Goal: Task Accomplishment & Management: Use online tool/utility

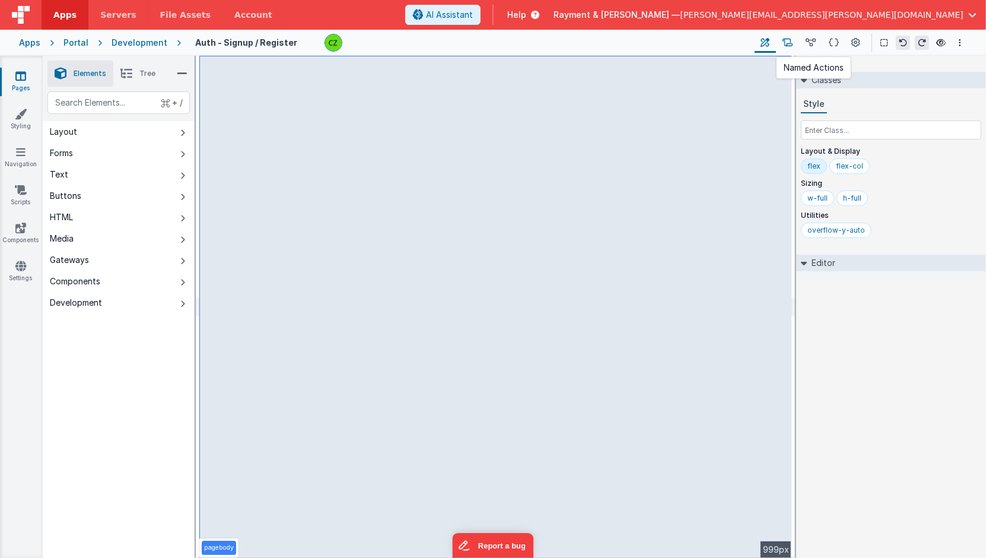
click at [787, 39] on icon at bounding box center [788, 43] width 10 height 12
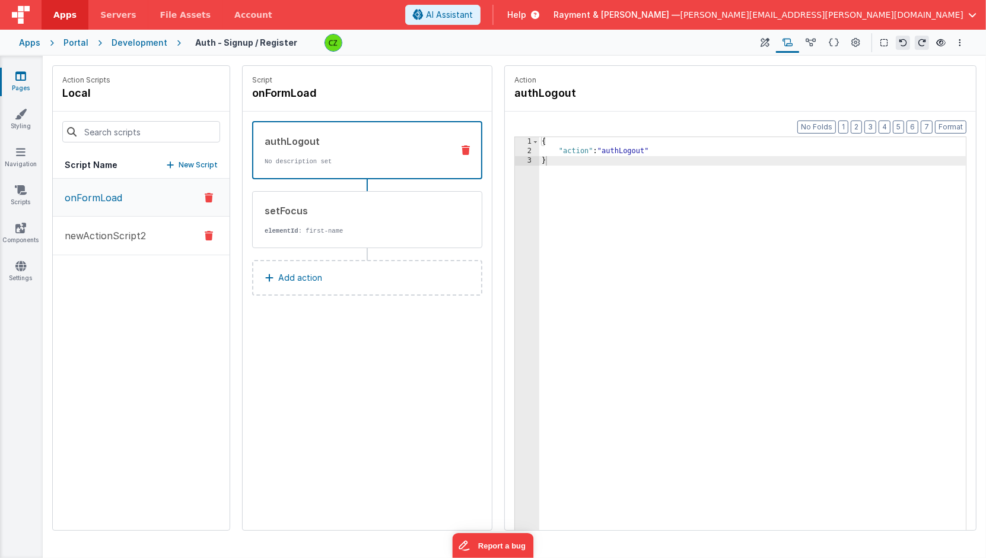
click at [95, 242] on button "newActionScript2" at bounding box center [141, 236] width 177 height 39
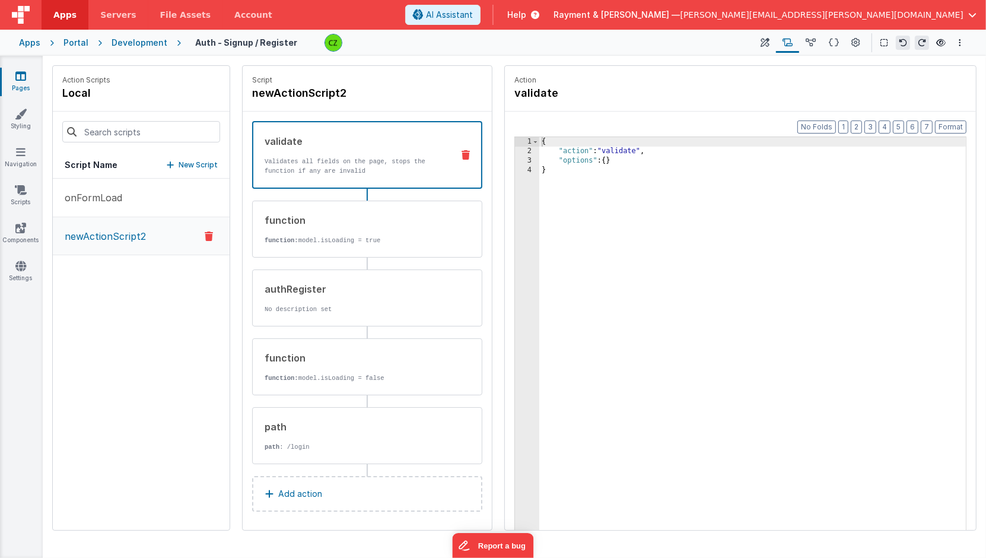
click at [205, 354] on div "onFormLoad newActionScript2" at bounding box center [141, 354] width 177 height 351
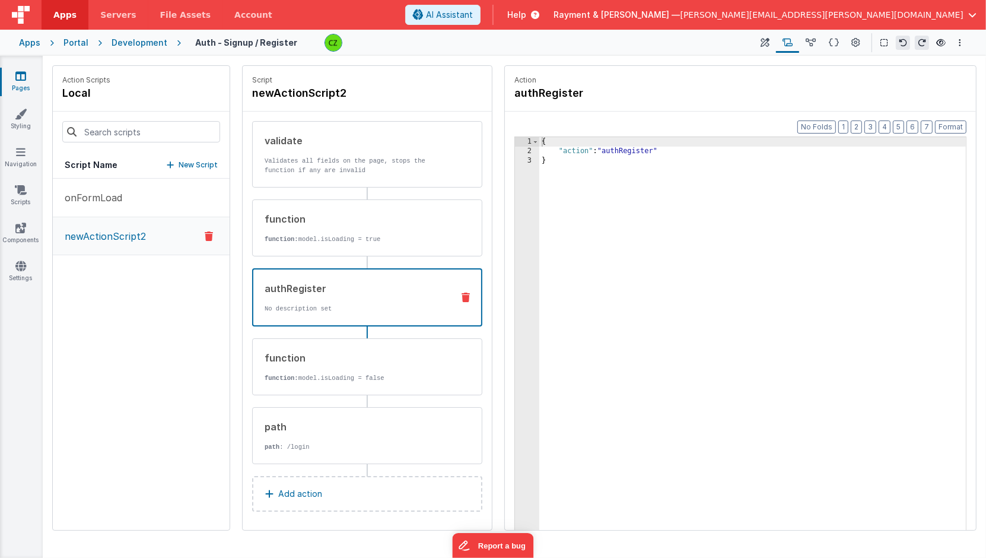
click at [355, 309] on p "No description set" at bounding box center [354, 308] width 179 height 9
click at [34, 43] on div "Apps" at bounding box center [29, 43] width 21 height 12
click at [72, 44] on div "Portal" at bounding box center [75, 43] width 25 height 12
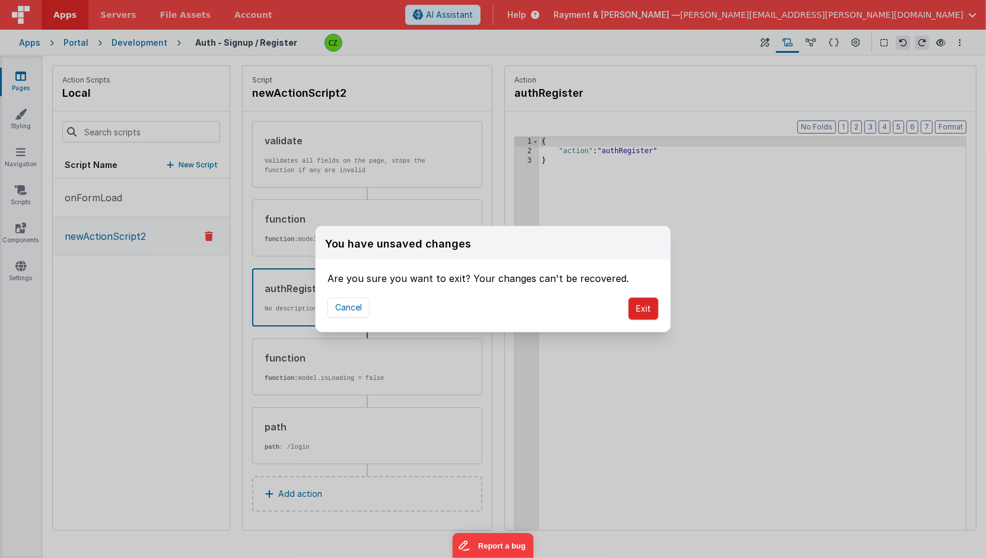
click at [650, 306] on button "Exit" at bounding box center [643, 308] width 30 height 23
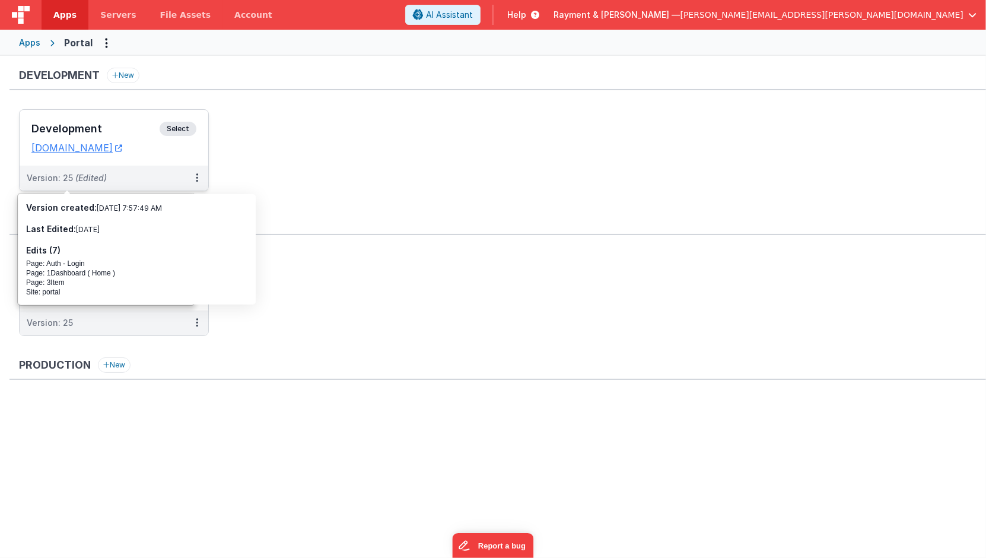
click at [107, 125] on h3 "Development" at bounding box center [95, 129] width 128 height 12
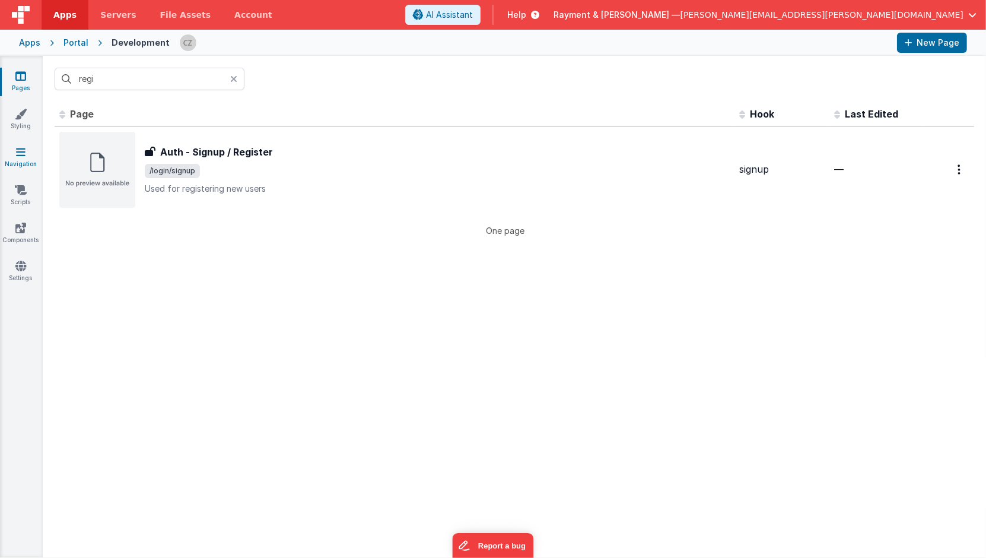
click at [21, 153] on icon at bounding box center [20, 152] width 9 height 12
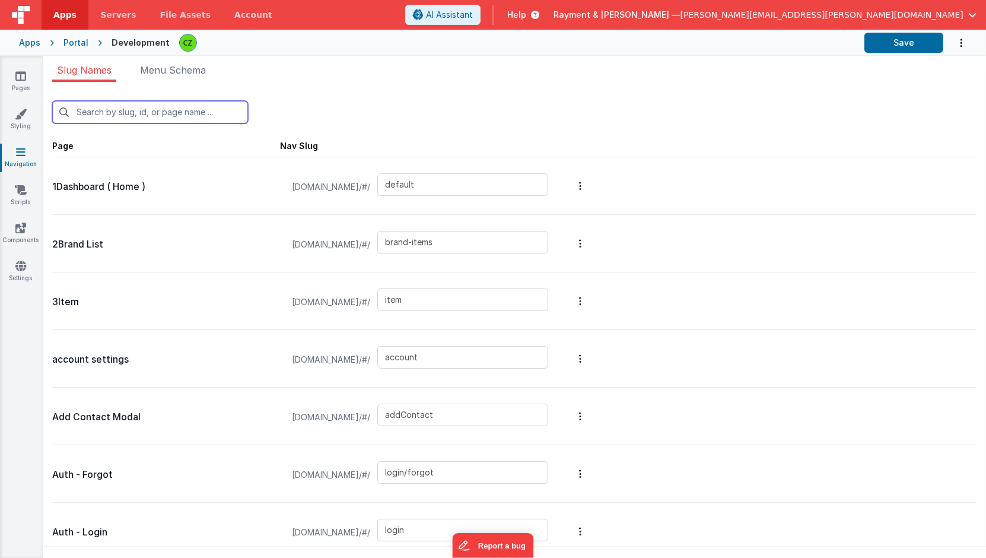
click at [140, 110] on input "text" at bounding box center [150, 112] width 196 height 23
type input "l"
type input "addContact"
type input "login/forgot"
type input "login"
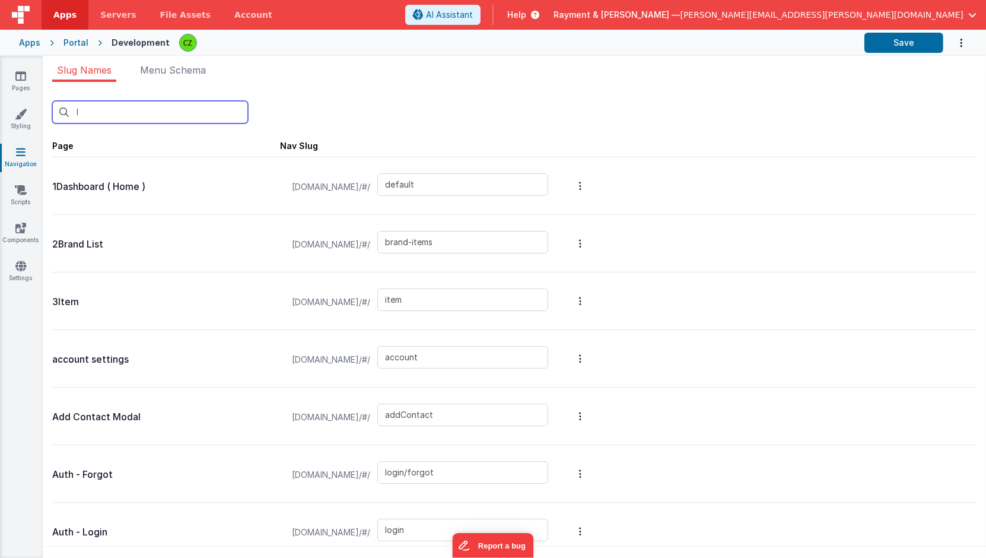
type input "login/reset"
type input "login/signup"
type input "login/verify"
type input "blank"
type input "login/reset/success"
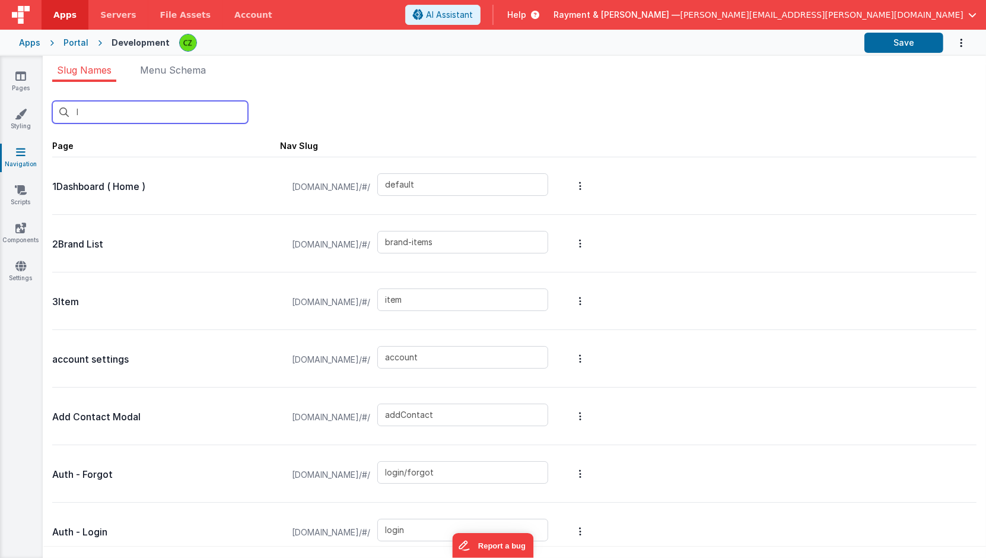
type input "asset-detail"
type input "invoices"
type input "invoices_simple"
type input "invoicesdetail"
type input "masterdetail"
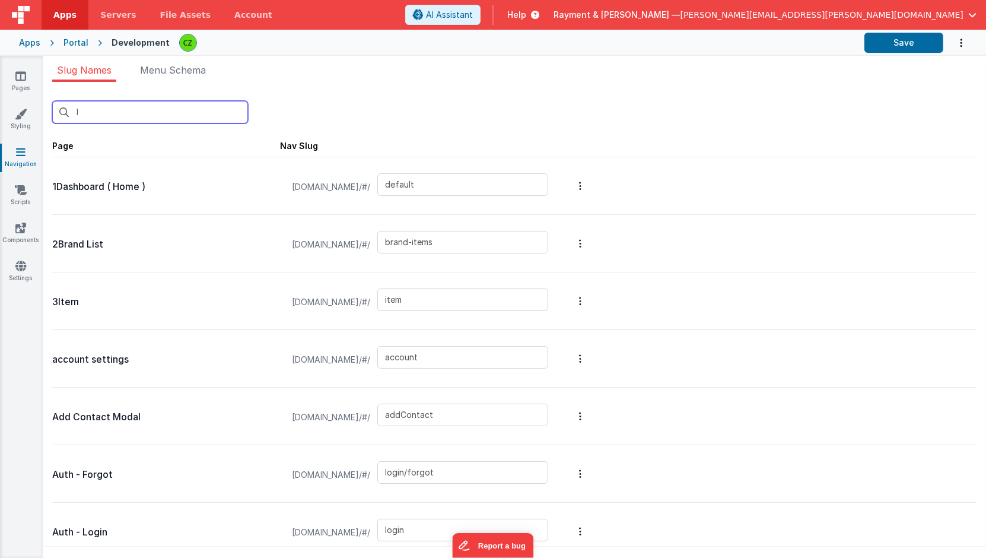
type input "login/forgot/sent"
type input "sample"
type input "upload"
type input "lo"
type input "login/forgot"
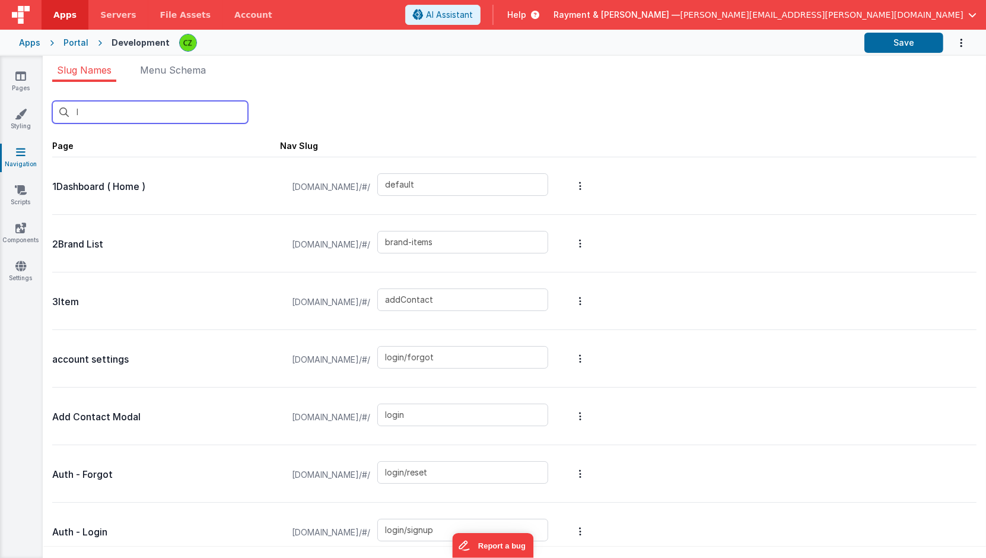
type input "login"
type input "login/reset"
type input "login/signup"
type input "login/verify"
type input "login/reset/success"
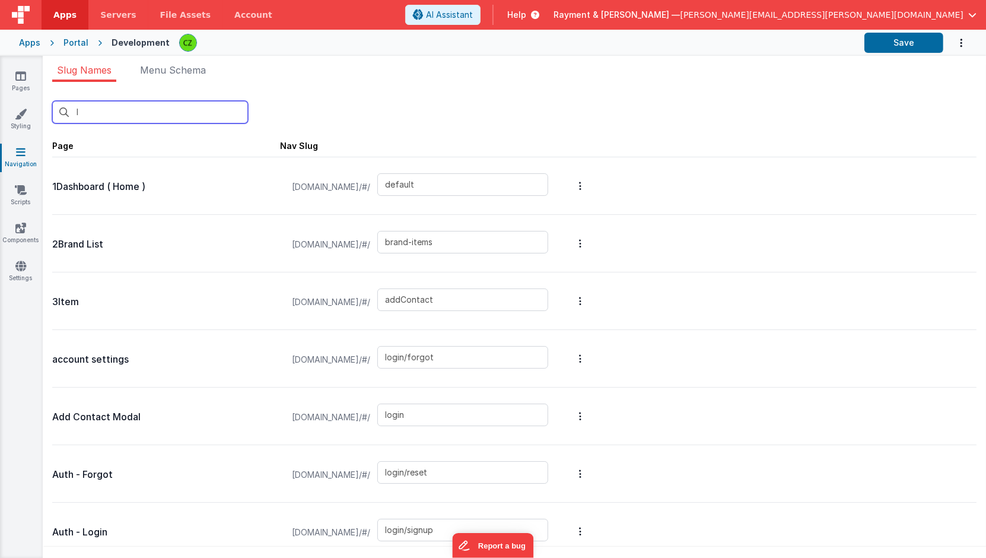
type input "login/forgot/sent"
type input "upload"
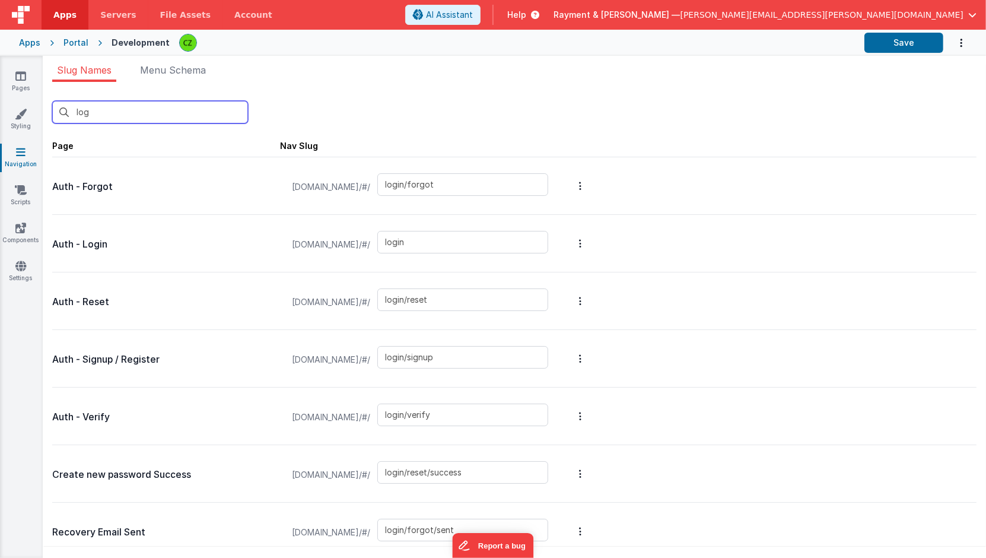
type input "log"
click at [135, 247] on p "Auth - Login" at bounding box center [166, 244] width 228 height 17
click at [195, 240] on p "Auth - Login" at bounding box center [166, 244] width 228 height 17
click at [17, 75] on icon at bounding box center [20, 76] width 11 height 12
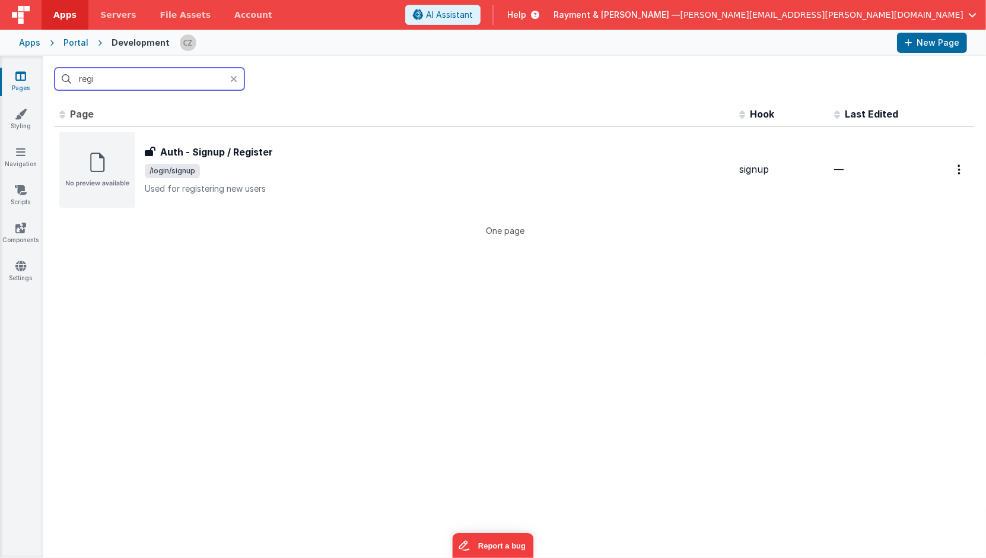
click at [129, 71] on input "regi" at bounding box center [150, 79] width 190 height 23
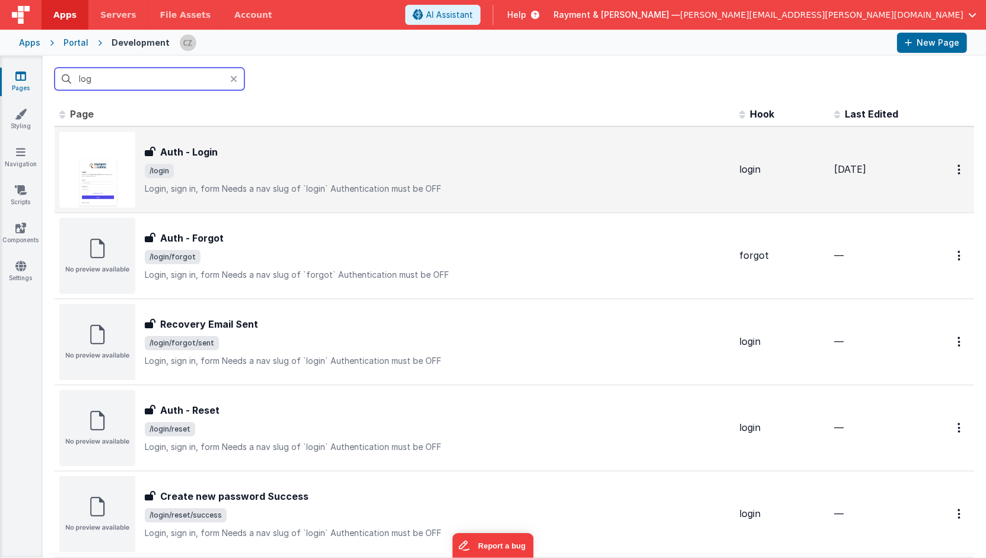
type input "log"
click at [281, 164] on span "/login" at bounding box center [437, 171] width 585 height 14
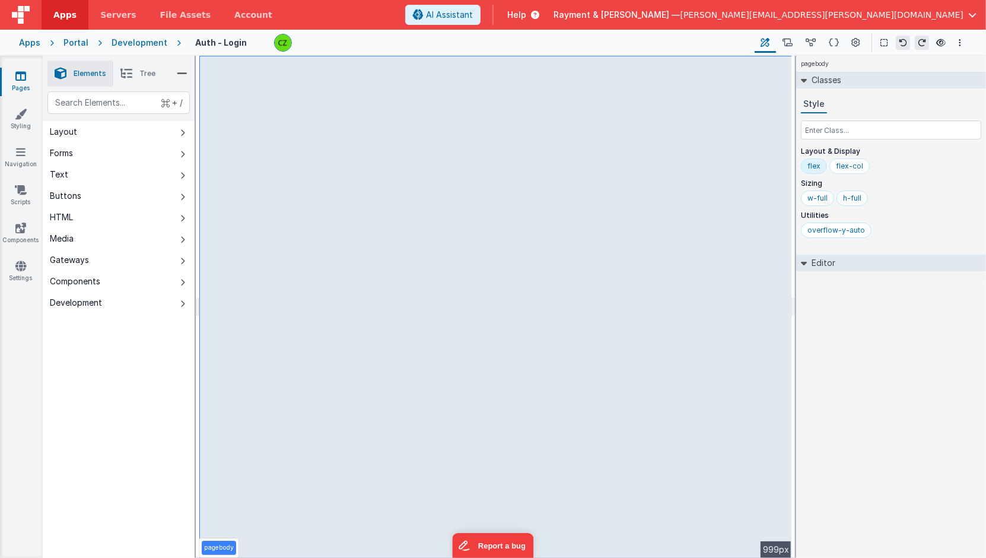
select select "email"
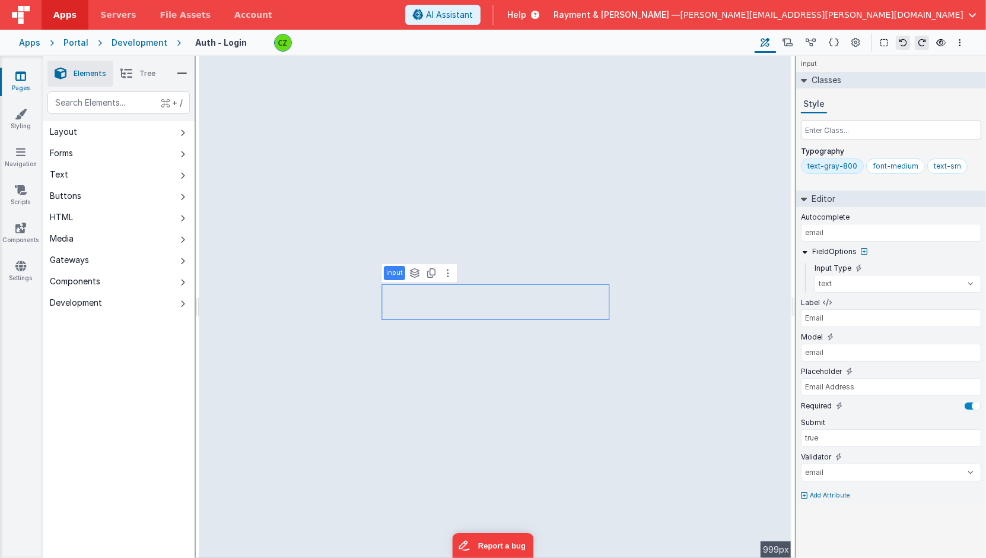
type input "current-password"
select select "password"
type input "Password"
type input "password"
type input "Password"
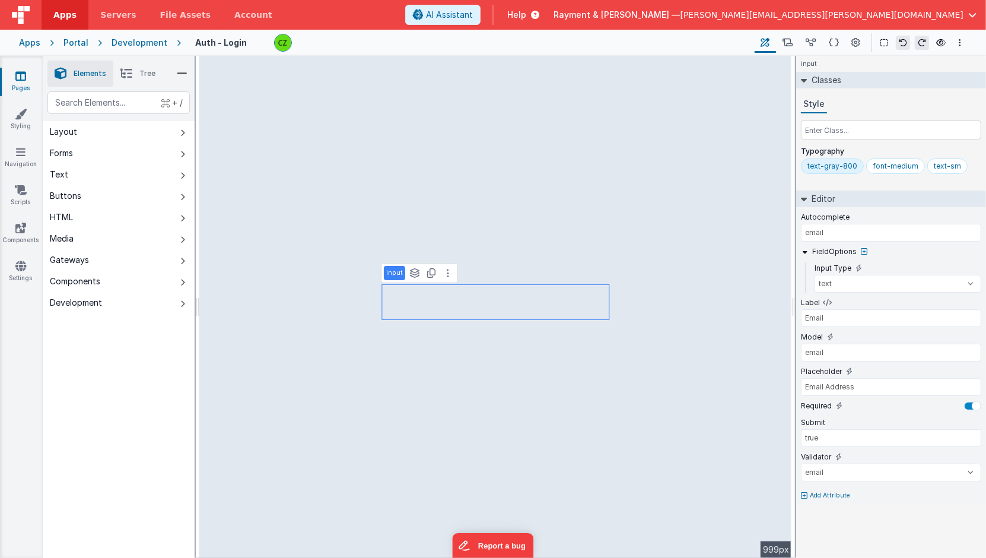
select select "string"
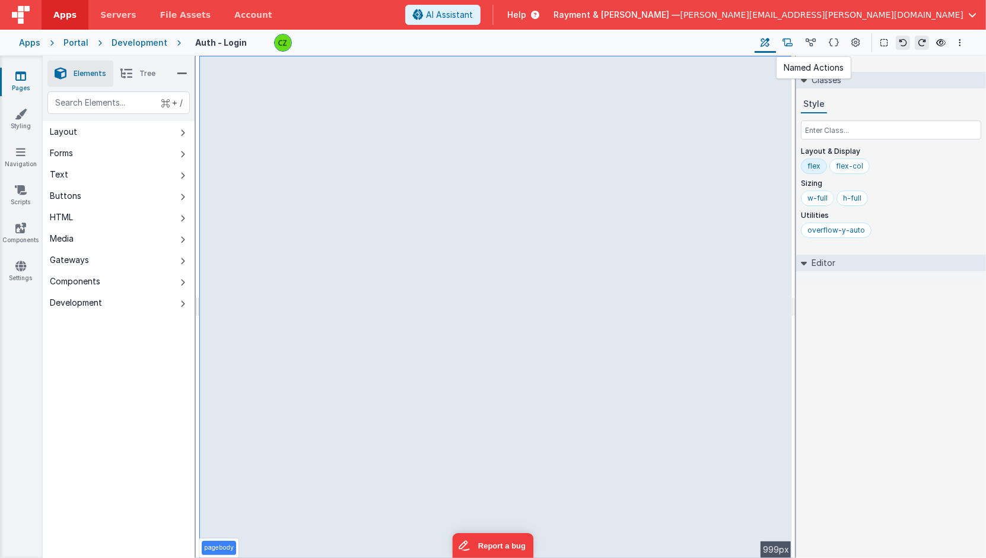
click at [784, 42] on icon at bounding box center [788, 43] width 10 height 12
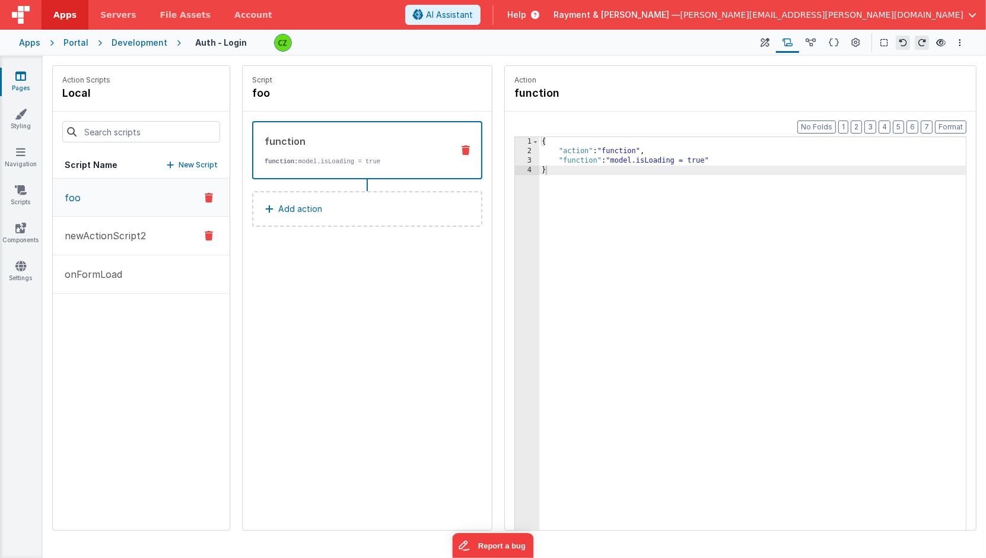
click at [81, 236] on p "newActionScript2" at bounding box center [102, 235] width 88 height 14
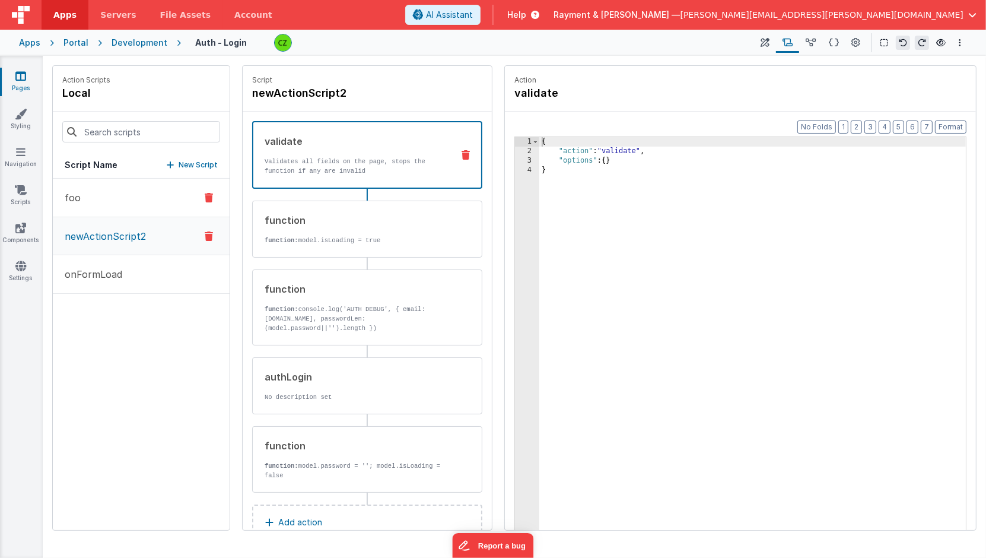
click at [149, 196] on button "foo" at bounding box center [141, 198] width 177 height 39
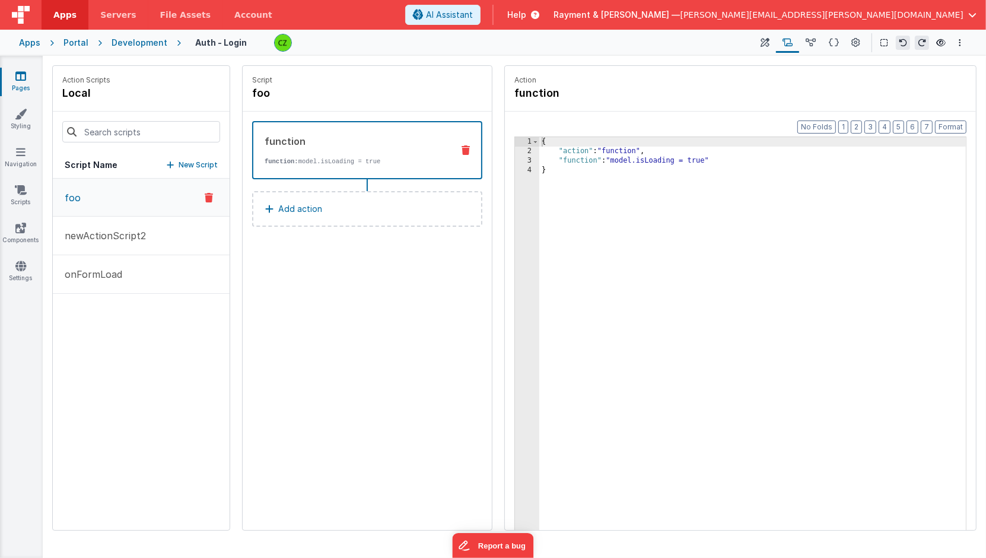
click at [207, 192] on icon at bounding box center [209, 197] width 8 height 14
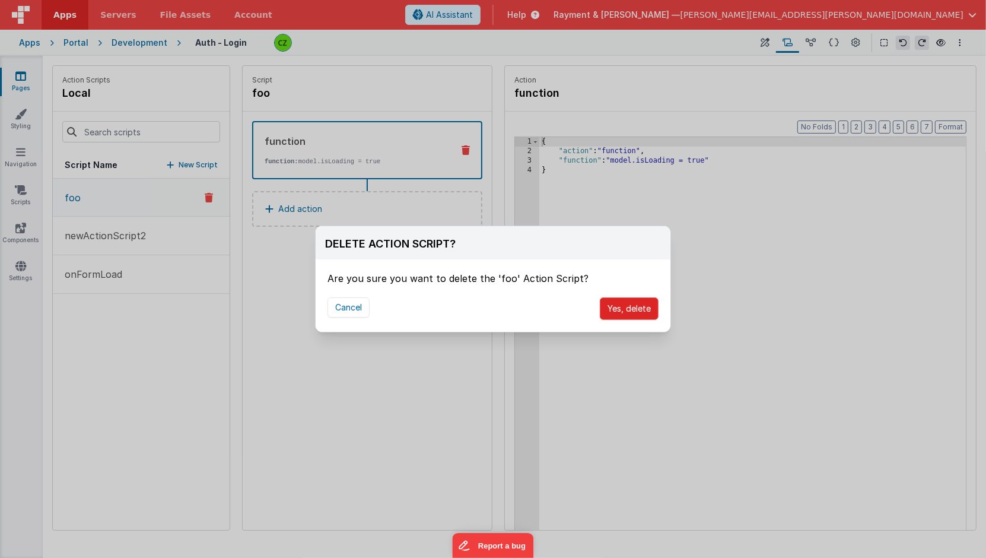
click at [649, 310] on button "Yes, delete" at bounding box center [629, 308] width 59 height 23
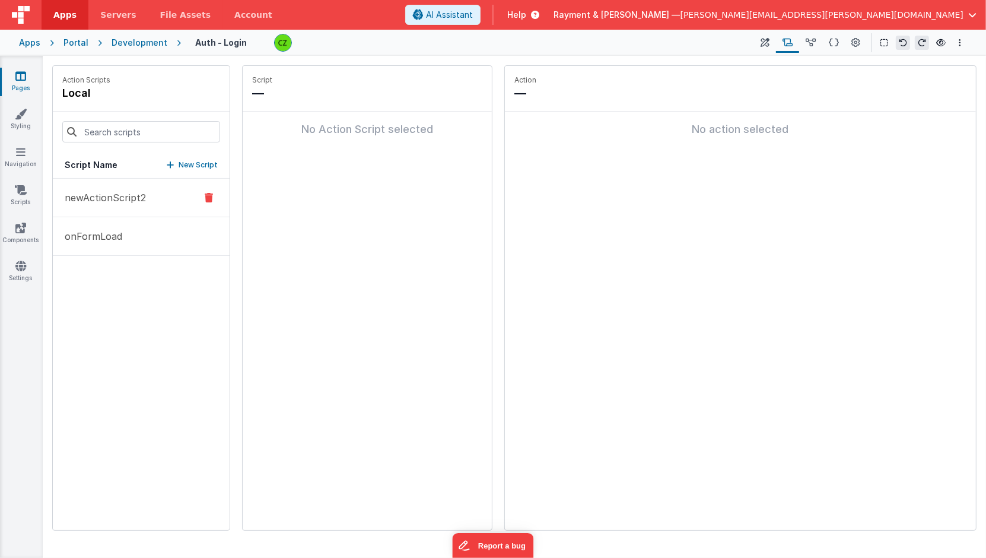
click at [117, 192] on p "newActionScript2" at bounding box center [102, 197] width 88 height 14
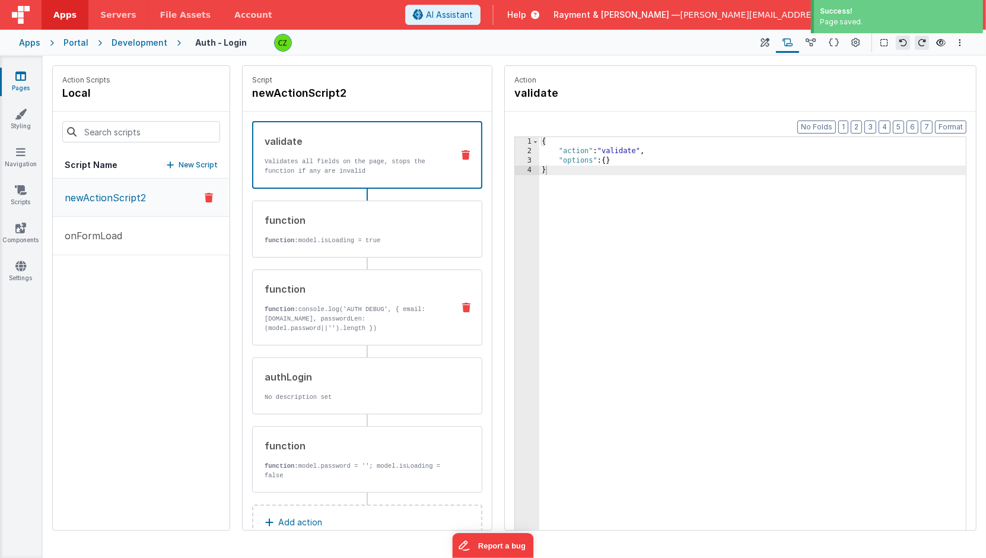
click at [346, 315] on p "function: console.log('AUTH DEBUG', { email: model.email, passwordLen: (model.p…" at bounding box center [354, 318] width 179 height 28
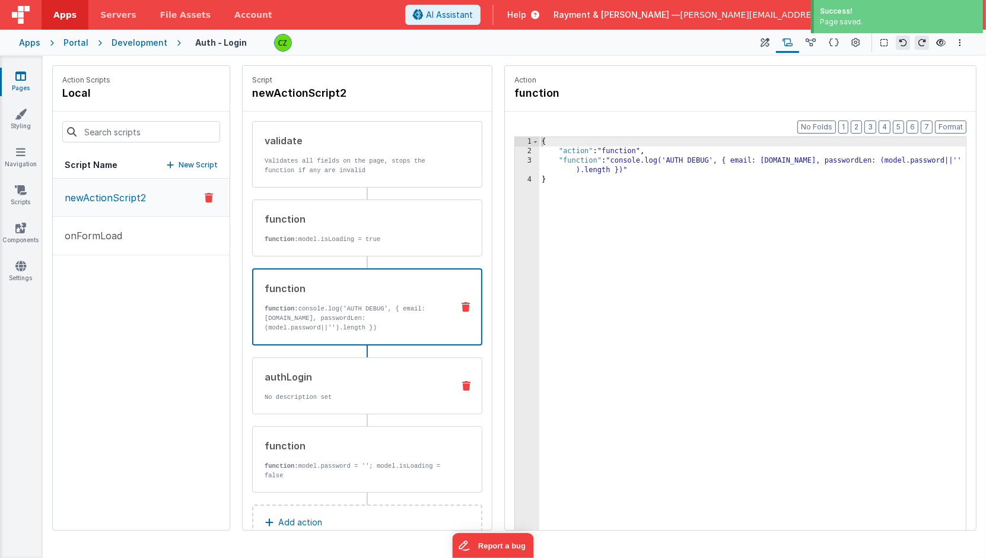
click at [339, 370] on div "authLogin" at bounding box center [354, 377] width 179 height 14
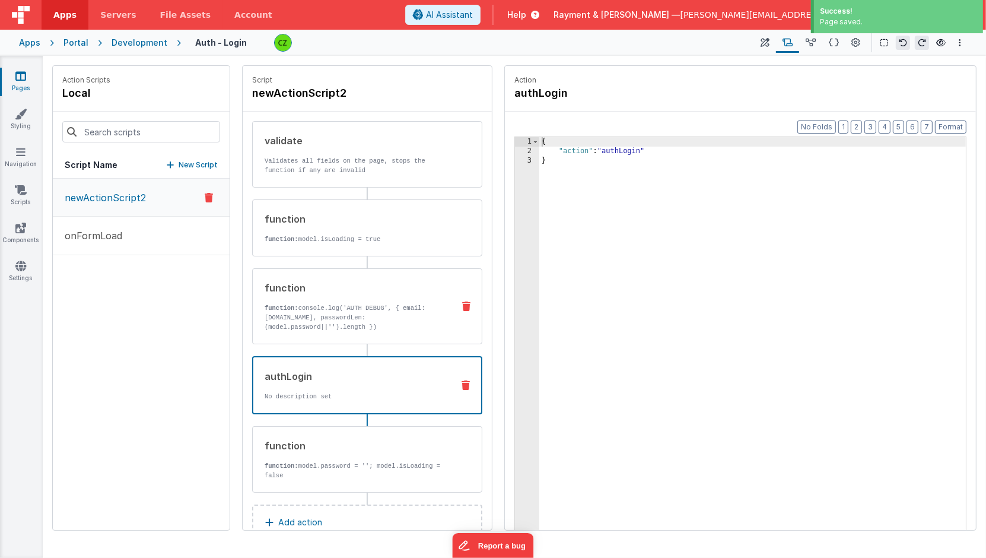
click at [356, 314] on p "function: console.log('AUTH DEBUG', { email: model.email, passwordLen: (model.p…" at bounding box center [354, 317] width 179 height 28
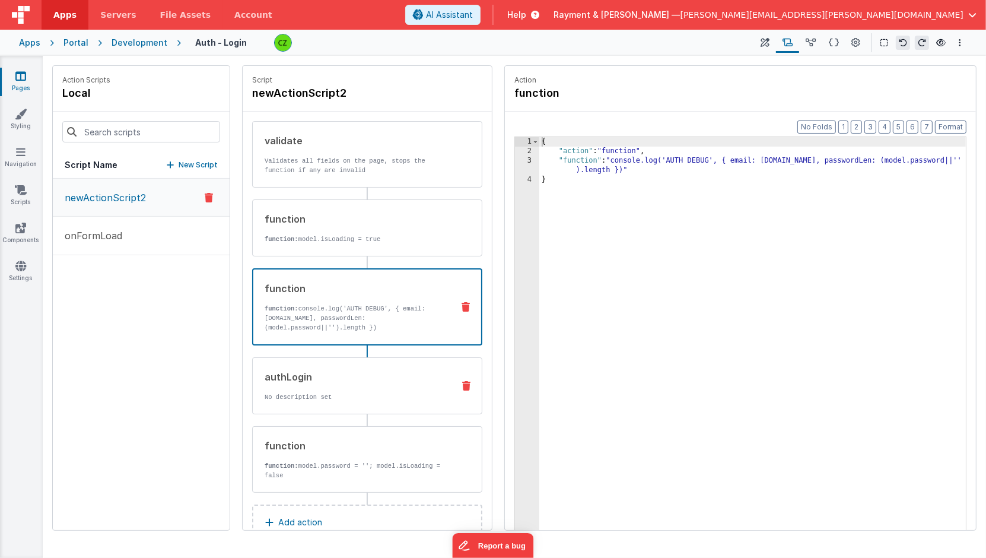
click at [347, 384] on div "authLogin No description set" at bounding box center [348, 386] width 191 height 32
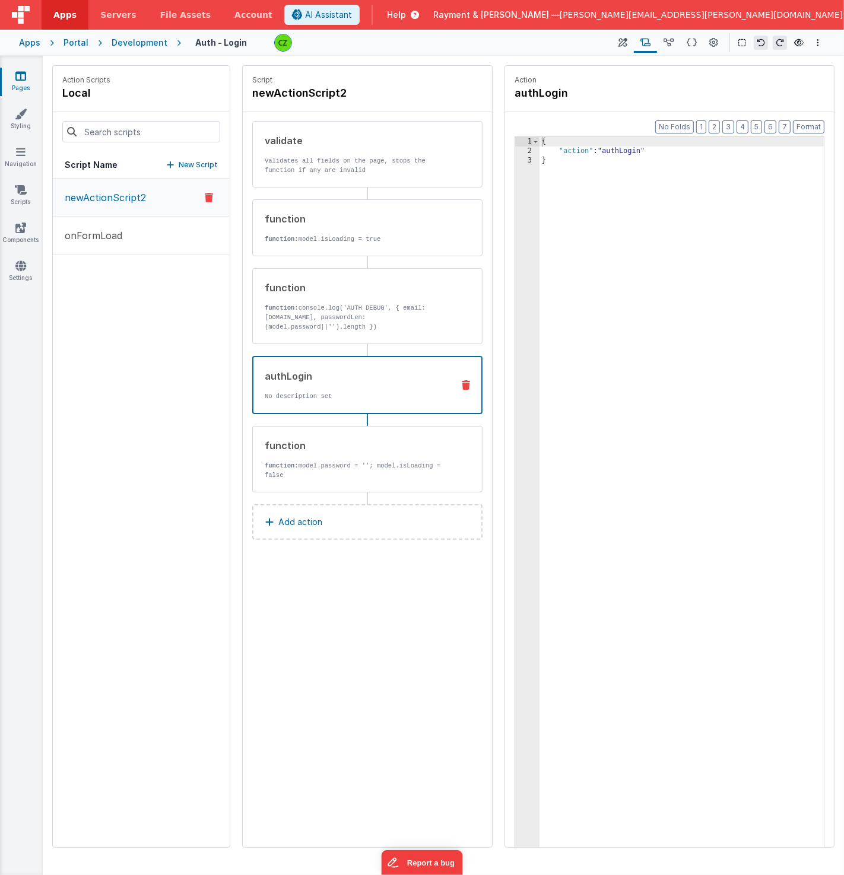
click at [171, 545] on div "newActionScript2 onFormLoad" at bounding box center [141, 513] width 177 height 669
click at [19, 79] on icon at bounding box center [20, 76] width 11 height 12
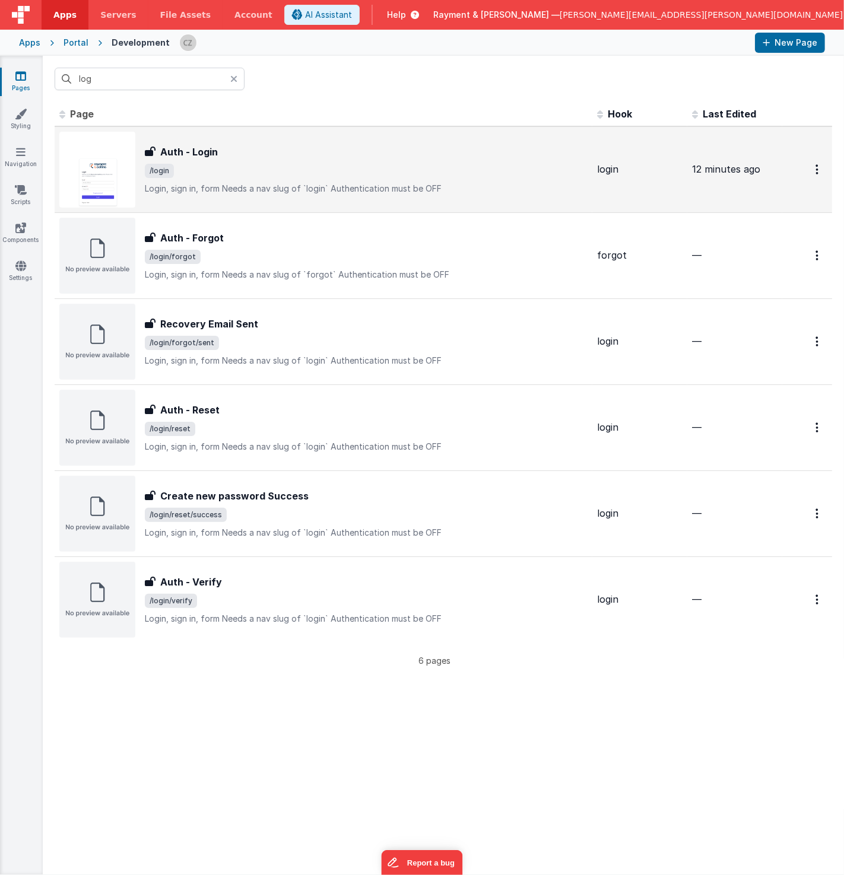
click at [294, 161] on div "Auth - Login Auth - Login /login Login, sign in, formNeeds a nav slug of `logi…" at bounding box center [366, 170] width 443 height 50
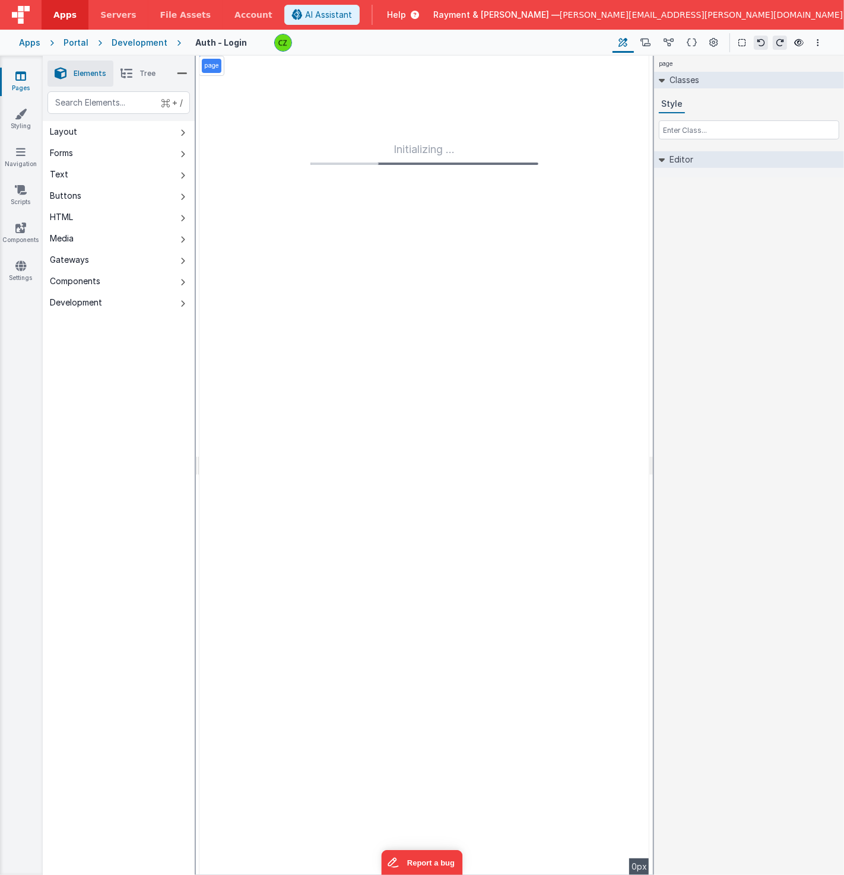
click at [323, 331] on div "Initializing ..." at bounding box center [424, 465] width 450 height 819
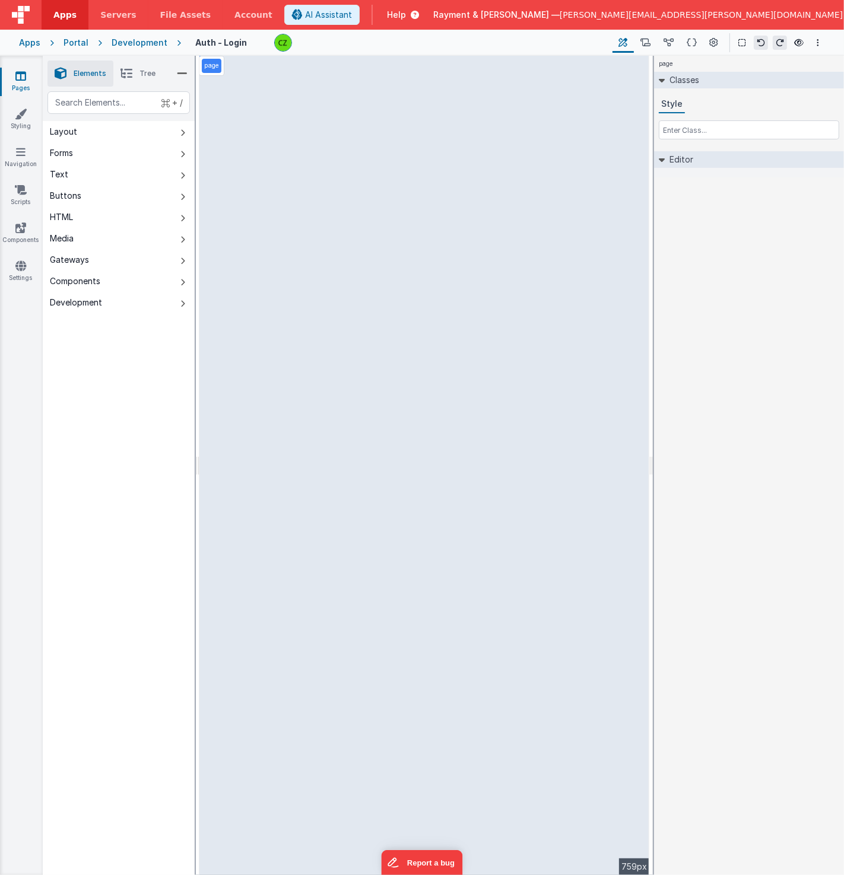
click at [96, 570] on div "+ / Layout Forms Text Buttons HTML Media Gateways Components Development Page P…" at bounding box center [119, 511] width 152 height 840
select select "email"
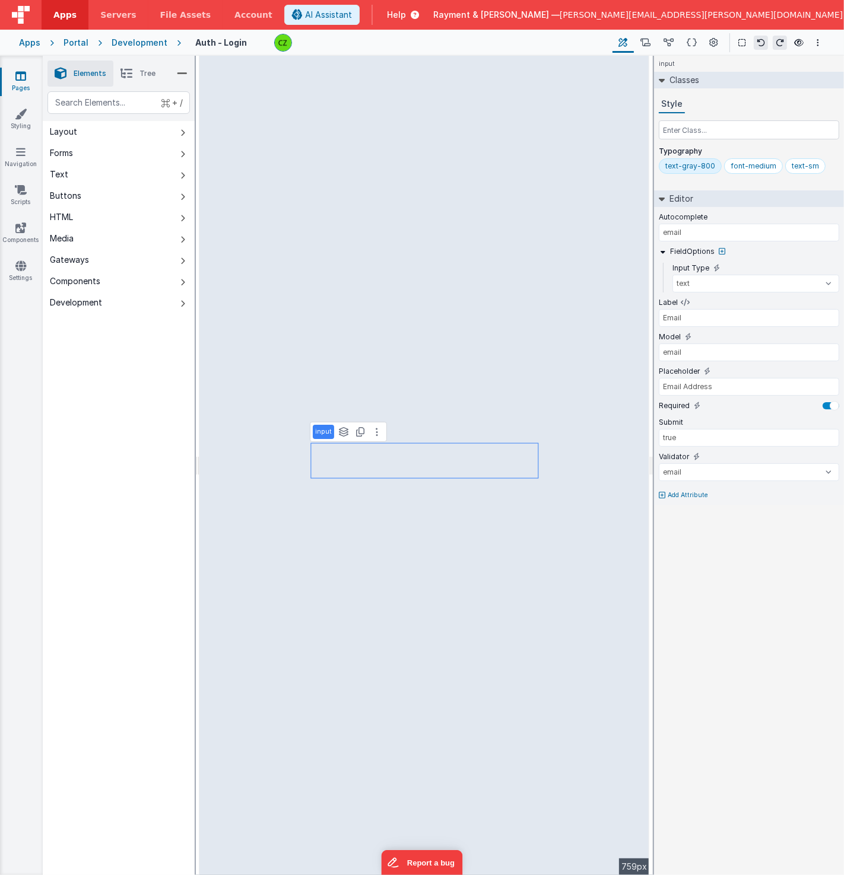
type input "current-password"
select select "password"
type input "Password"
type input "password"
type input "Password"
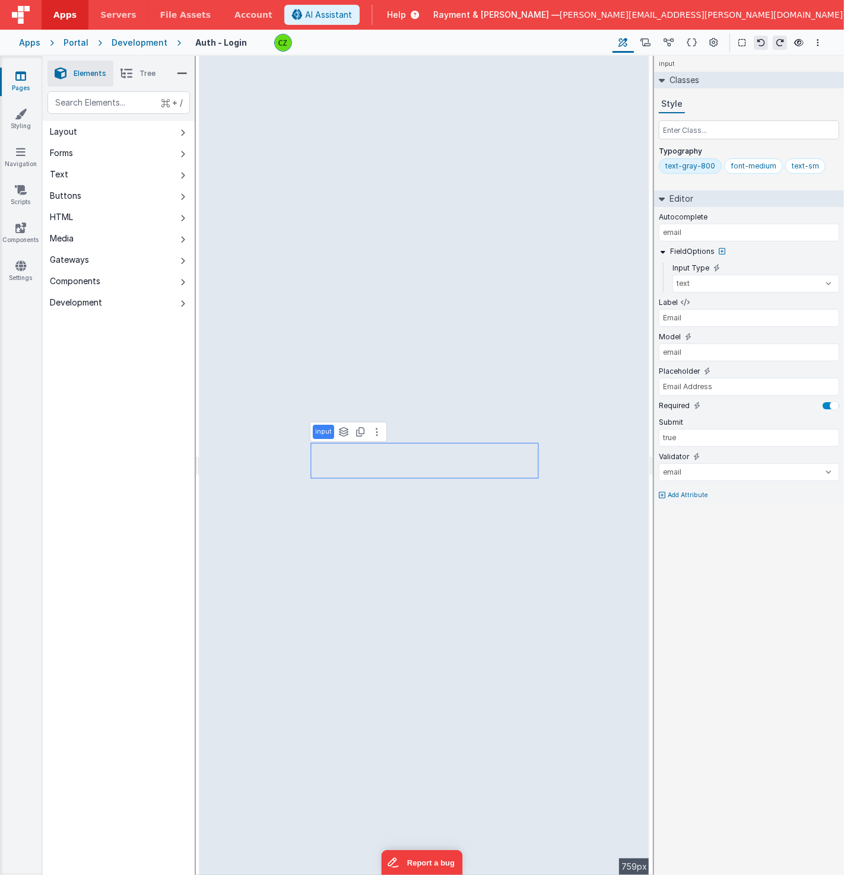
select select "string"
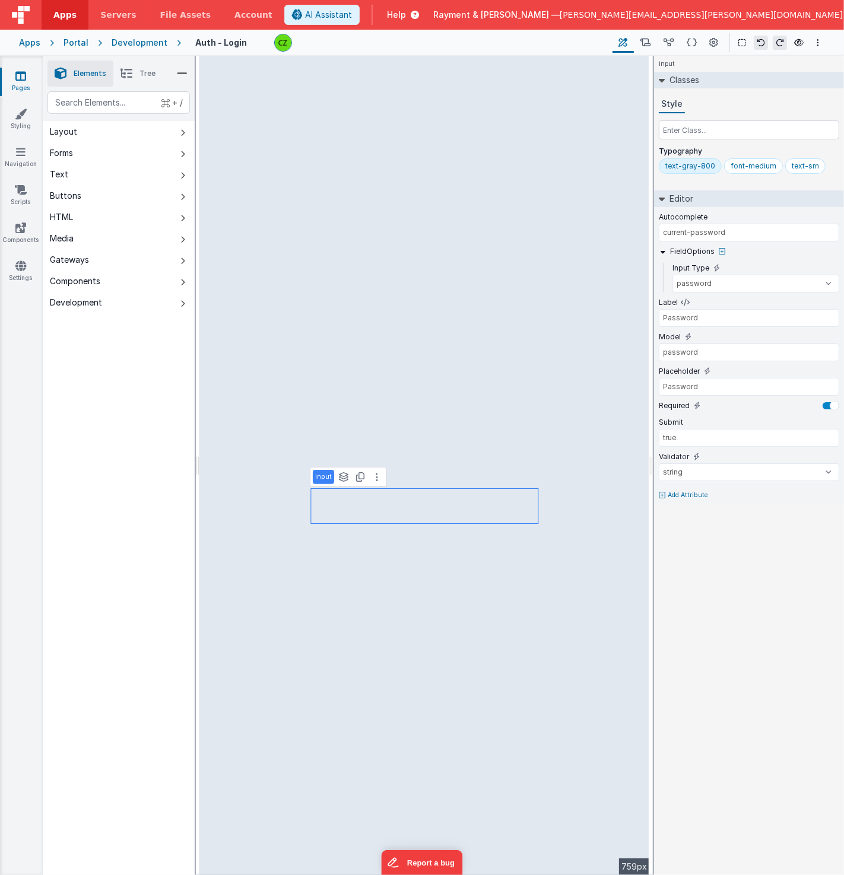
type input "email"
select select "text"
type input "Email"
type input "email"
type input "Email Address"
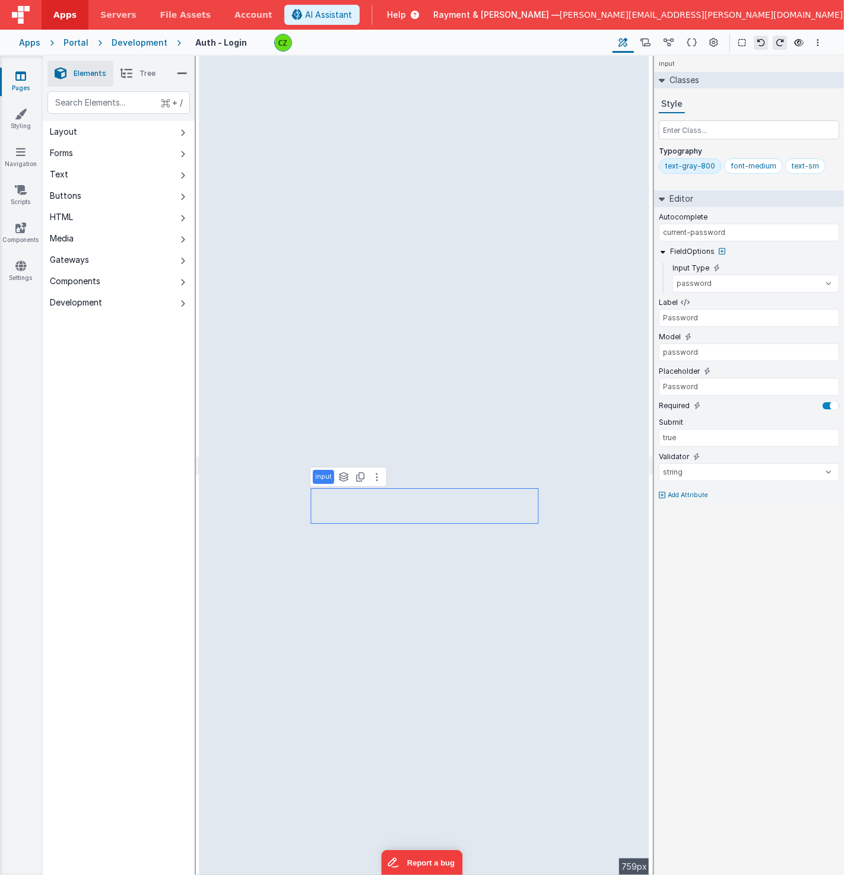
select select "email"
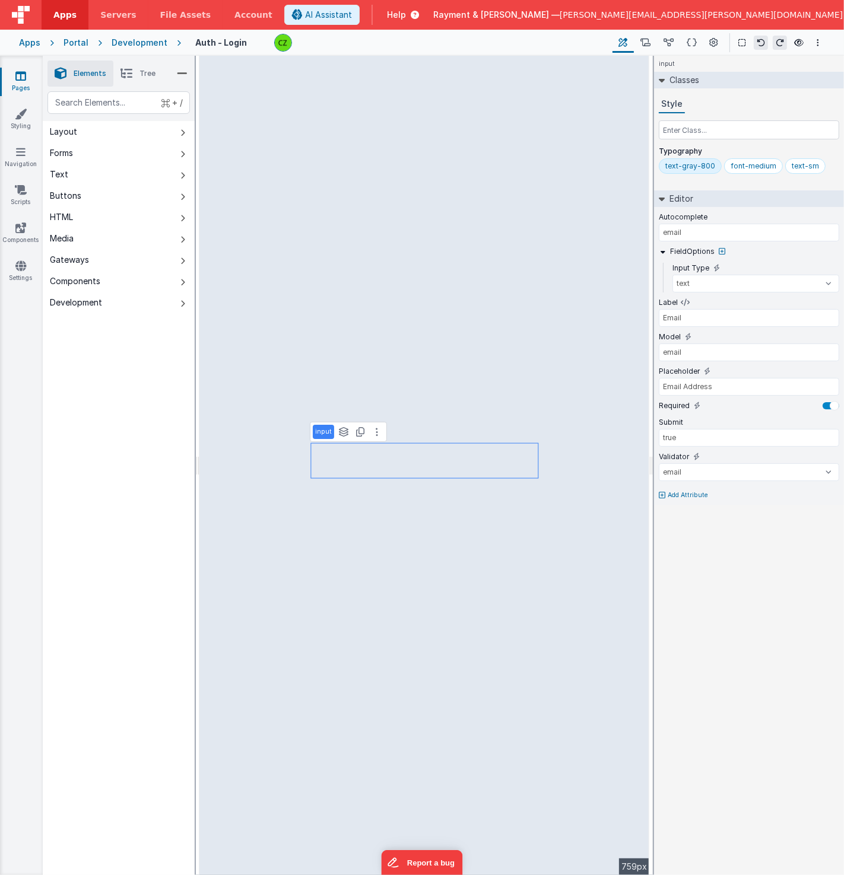
type input "current-password"
select select "password"
type input "Password"
type input "password"
type input "Password"
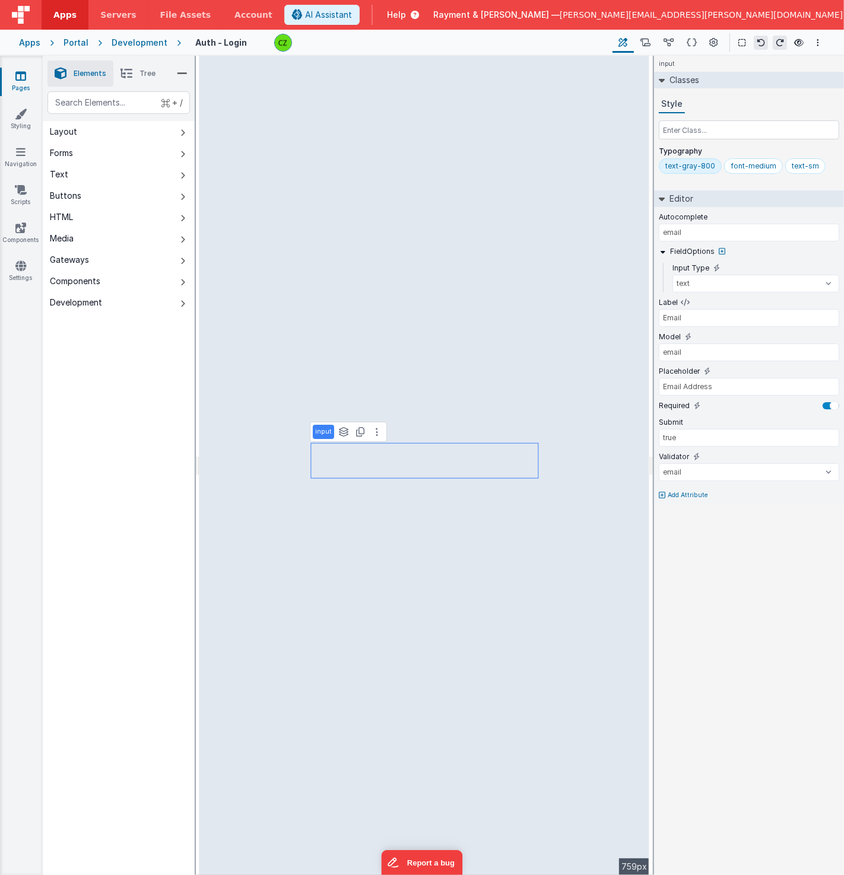
select select "string"
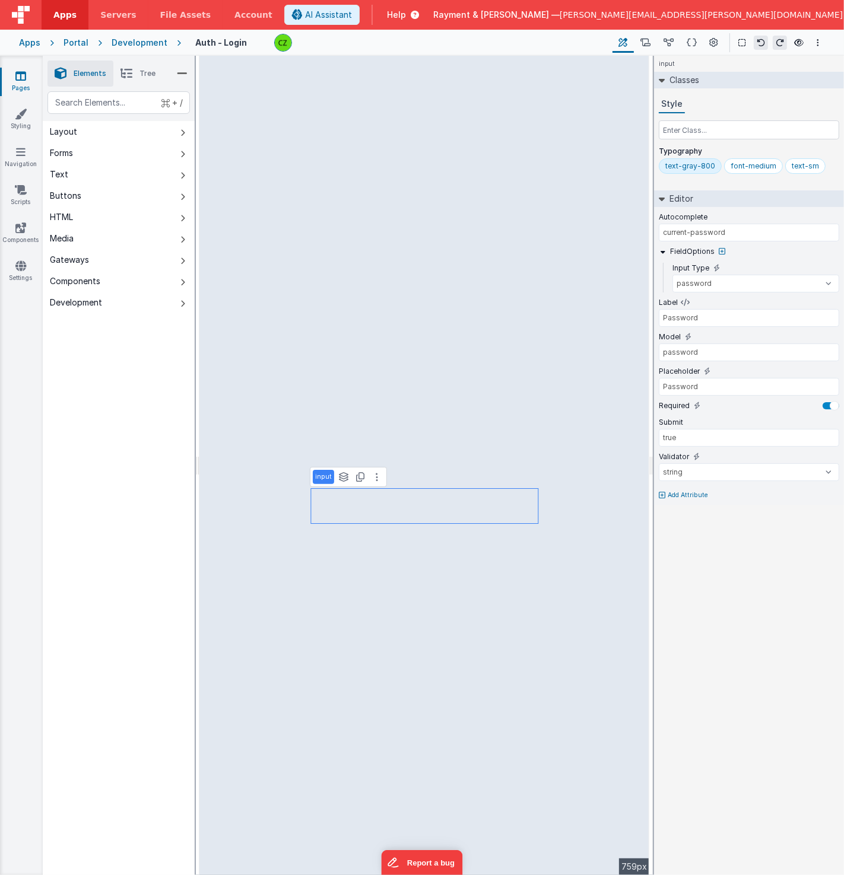
type input "email"
select select "text"
type input "Email"
type input "email"
type input "Email Address"
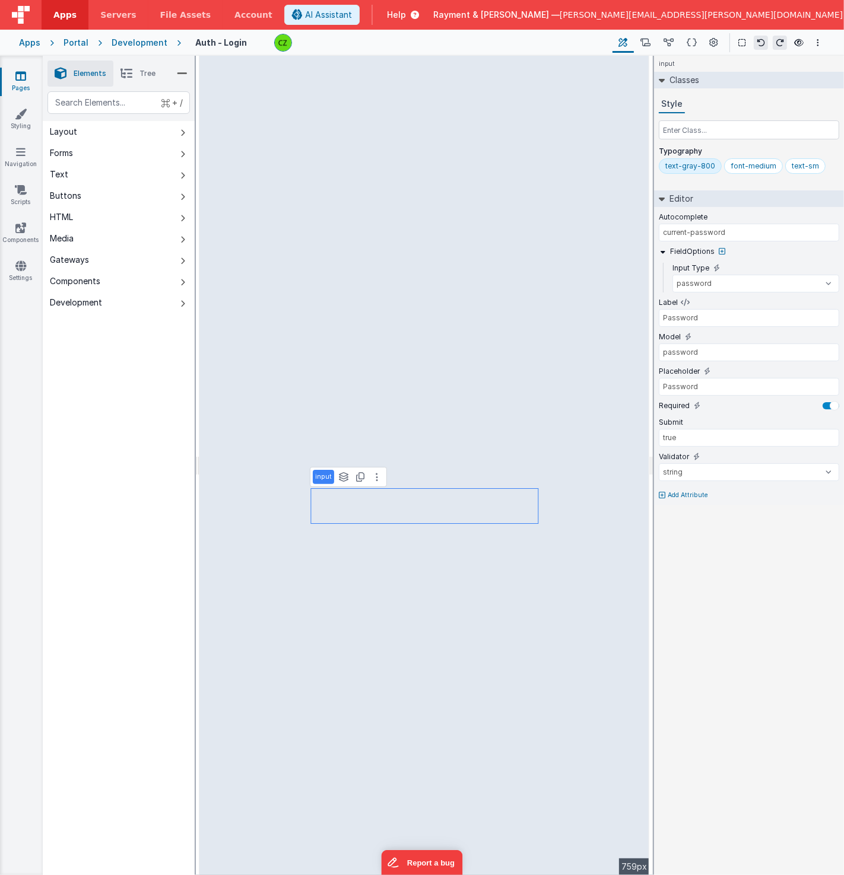
select select "email"
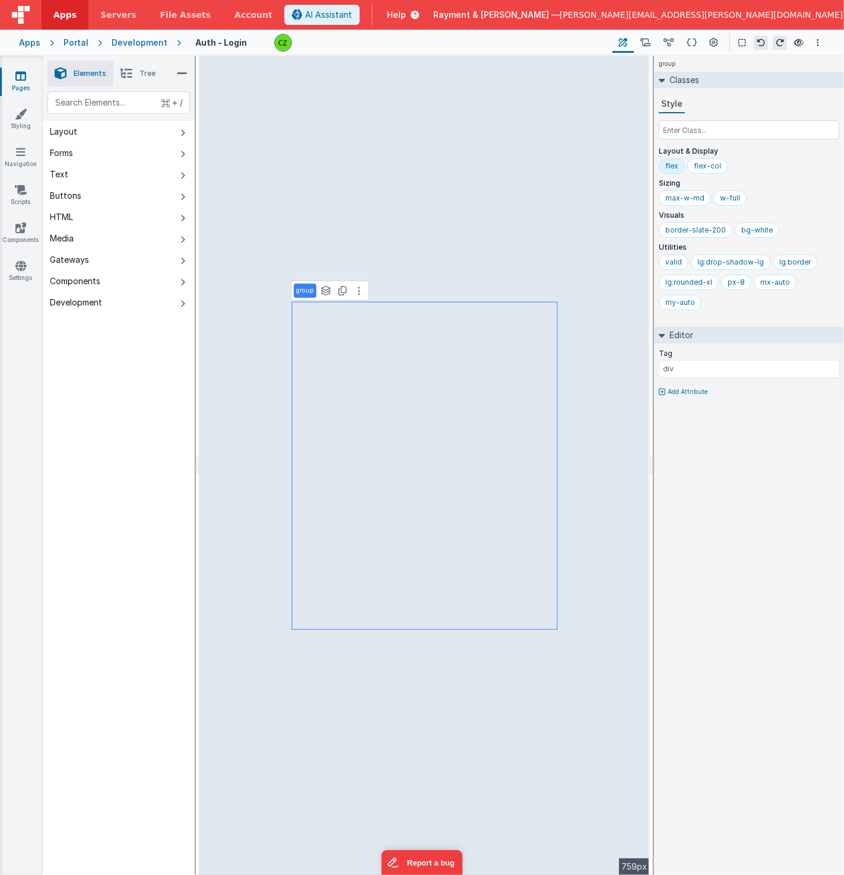
select select "password"
select select "string"
